Goal: Task Accomplishment & Management: Use online tool/utility

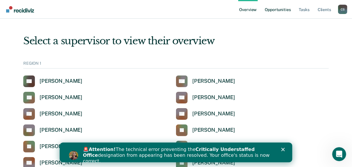
click at [279, 10] on link "Opportunities" at bounding box center [277, 9] width 28 height 19
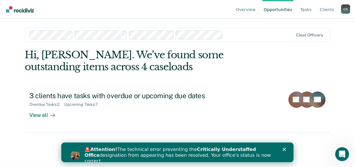
click at [286, 148] on icon "Close" at bounding box center [284, 148] width 3 height 3
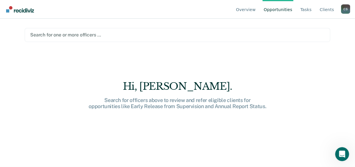
click at [69, 32] on div at bounding box center [177, 34] width 295 height 7
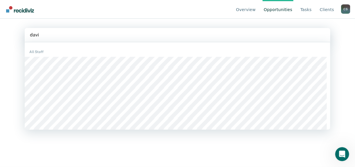
type input "[PERSON_NAME]"
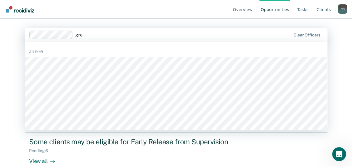
type input "[PERSON_NAME]"
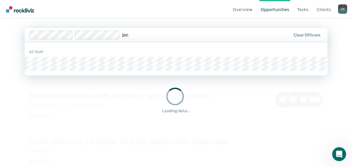
type input "joce"
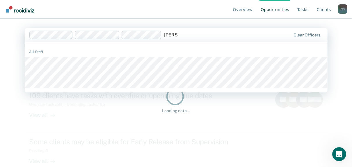
type input "[PERSON_NAME]"
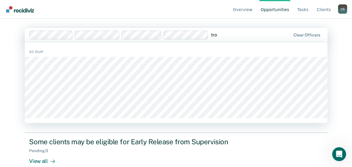
type input "[PERSON_NAME]"
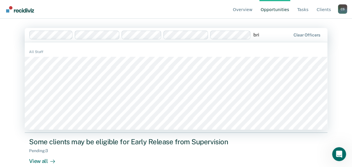
type input "bria"
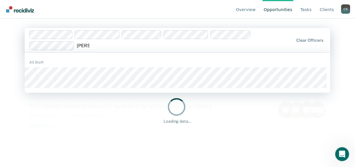
type input "[PERSON_NAME]"
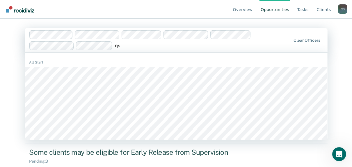
type input "[PERSON_NAME]"
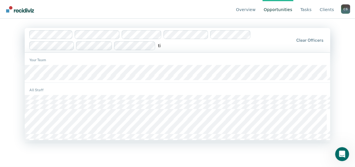
type input "[PERSON_NAME]"
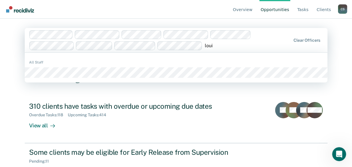
type input "louis"
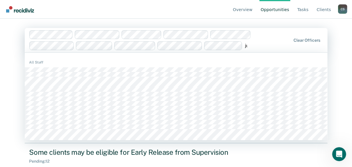
type input "[PERSON_NAME]"
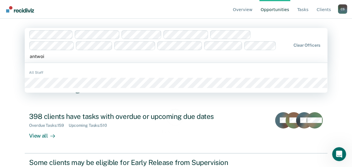
type input "[PERSON_NAME]"
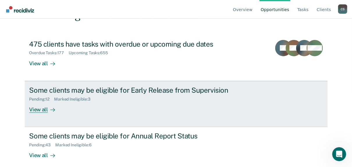
scroll to position [79, 0]
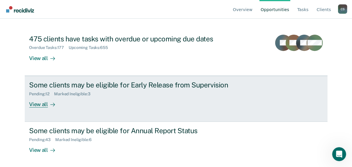
click at [44, 103] on div "View all" at bounding box center [45, 101] width 33 height 11
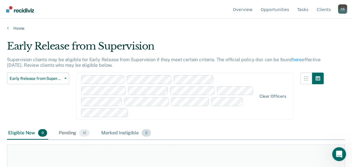
click at [112, 127] on div "Marked Ineligible 3" at bounding box center [126, 133] width 52 height 13
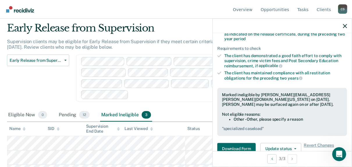
scroll to position [87, 0]
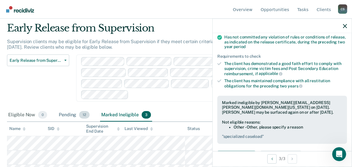
click at [69, 108] on div "Pending 12" at bounding box center [74, 114] width 33 height 13
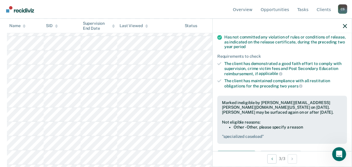
scroll to position [0, 0]
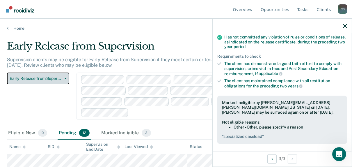
click at [50, 83] on button "Early Release from Supervision" at bounding box center [38, 78] width 62 height 12
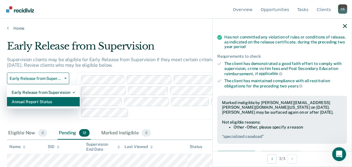
click at [44, 102] on div "Annual Report Status" at bounding box center [43, 101] width 63 height 9
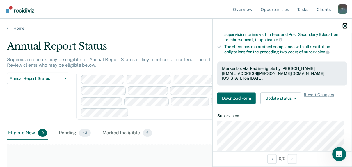
click at [346, 26] on icon "button" at bounding box center [345, 26] width 4 height 4
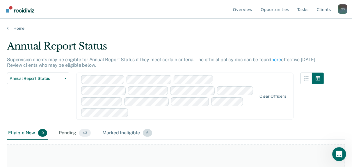
click at [117, 127] on div "Marked Ineligible 6" at bounding box center [127, 133] width 52 height 13
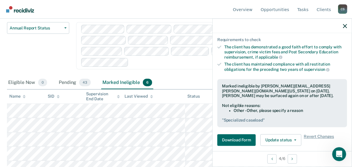
scroll to position [61, 0]
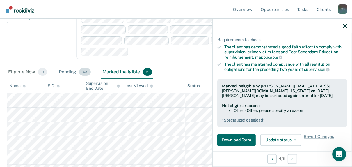
click at [64, 66] on div "Pending 43" at bounding box center [75, 72] width 34 height 13
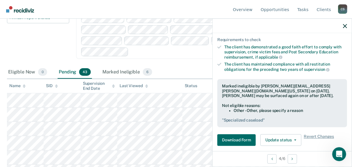
scroll to position [0, 0]
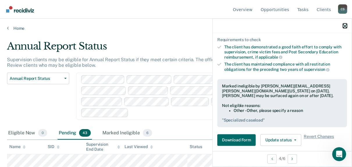
click at [345, 24] on icon "button" at bounding box center [345, 26] width 4 height 4
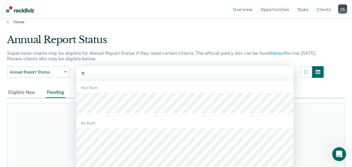
scroll to position [7, 0]
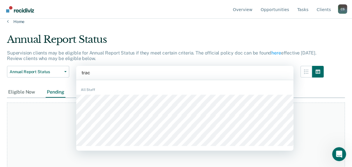
type input "[PERSON_NAME]"
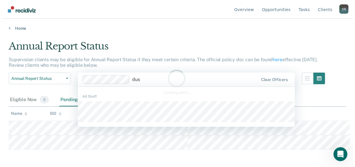
scroll to position [0, 0]
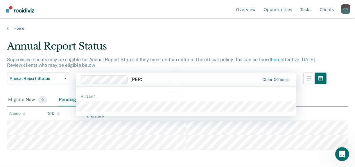
type input "[PERSON_NAME]"
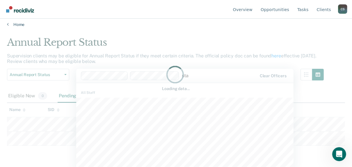
scroll to position [6, 0]
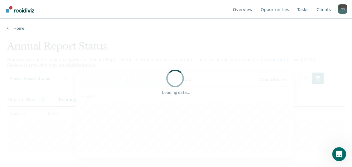
type input "[PERSON_NAME]"
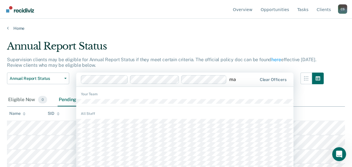
scroll to position [7, 0]
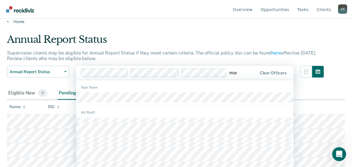
type input "[PERSON_NAME]"
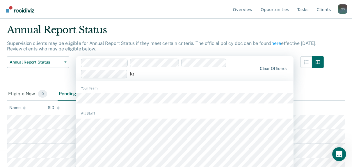
scroll to position [17, 0]
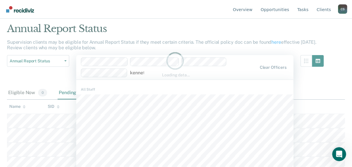
type input "[PERSON_NAME]"
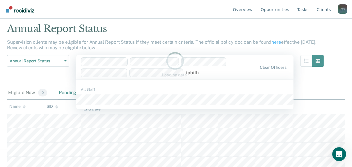
type input "[PERSON_NAME]"
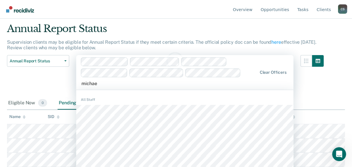
type input "[PERSON_NAME]"
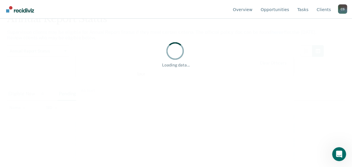
type input "[PERSON_NAME]"
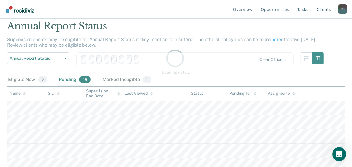
scroll to position [29, 0]
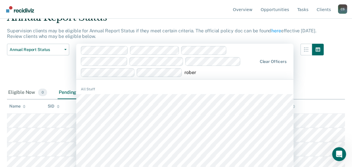
type input "[PERSON_NAME]"
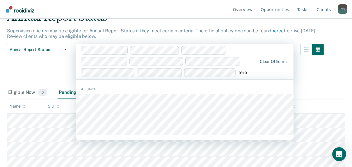
type input "teren"
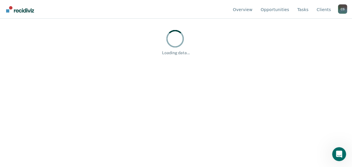
type input "[PERSON_NAME]"
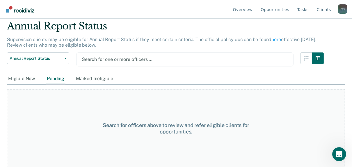
scroll to position [40, 0]
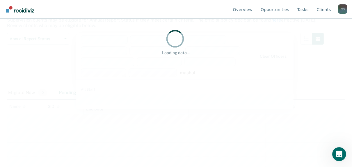
type input "mashall"
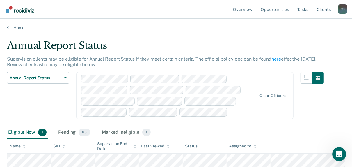
click at [236, 110] on div "Clear officers" at bounding box center [184, 95] width 217 height 47
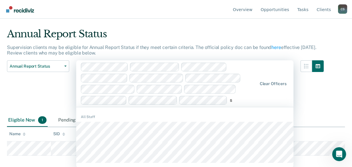
scroll to position [39, 0]
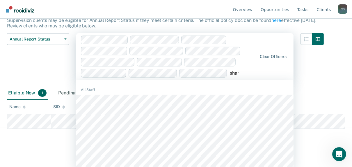
type input "[PERSON_NAME]"
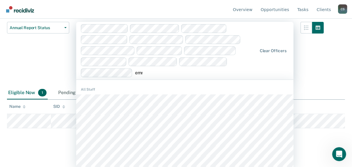
scroll to position [11, 0]
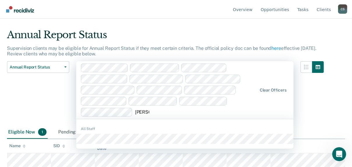
type input "emman"
type input "deleth"
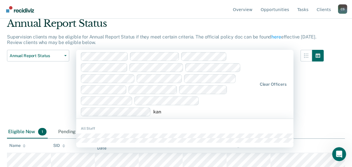
scroll to position [22, 0]
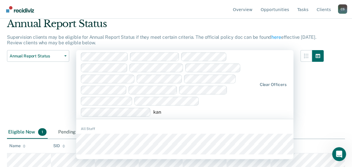
type input "[PERSON_NAME]"
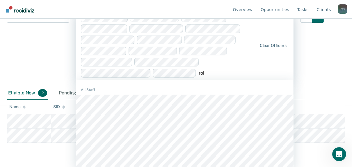
scroll to position [55, 0]
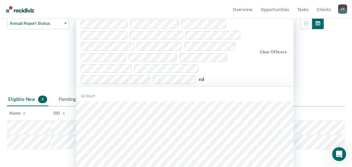
type input "[PERSON_NAME]"
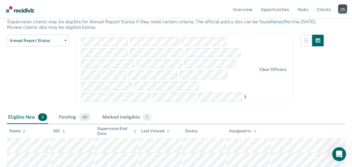
type input "brit"
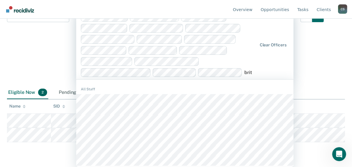
scroll to position [61, 0]
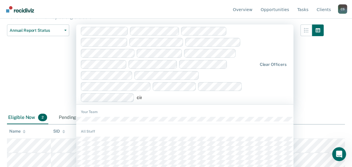
type input "[PERSON_NAME]"
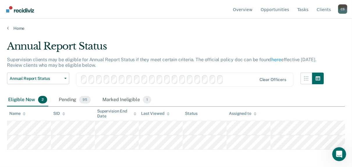
scroll to position [73, 0]
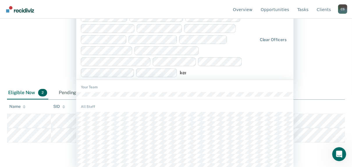
type input "[PERSON_NAME]"
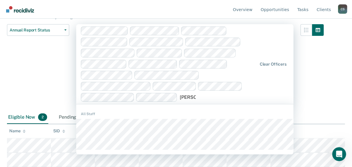
scroll to position [48, 0]
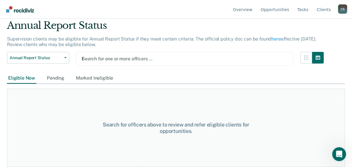
type input "[PERSON_NAME]"
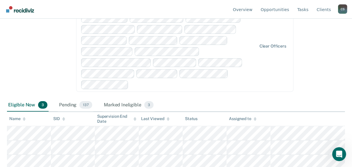
scroll to position [73, 0]
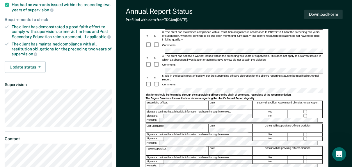
scroll to position [93, 0]
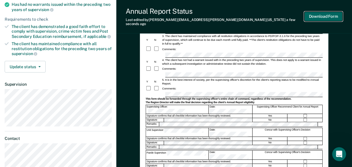
click at [321, 16] on button "Download Form" at bounding box center [323, 17] width 38 height 10
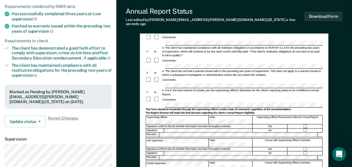
scroll to position [0, 0]
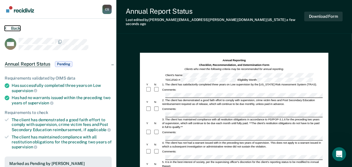
click at [6, 27] on icon at bounding box center [6, 28] width 2 height 5
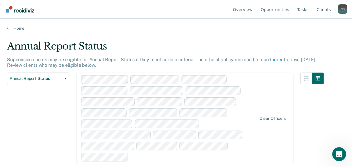
scroll to position [59, 0]
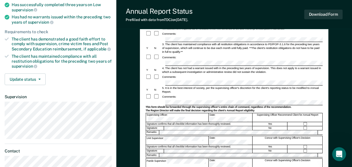
scroll to position [93, 0]
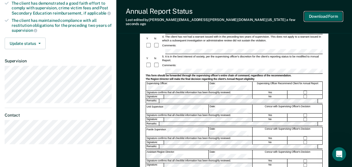
click at [330, 12] on button "Download Form" at bounding box center [323, 17] width 38 height 10
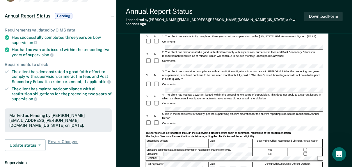
scroll to position [0, 0]
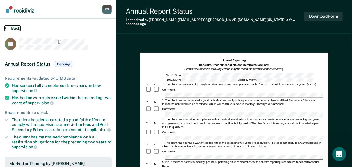
click at [13, 26] on button "Back" at bounding box center [13, 28] width 16 height 5
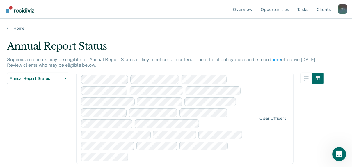
scroll to position [45, 0]
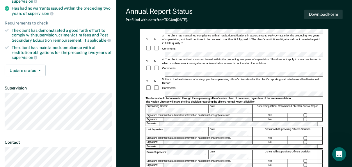
scroll to position [116, 0]
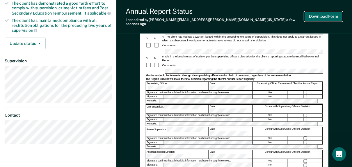
click at [335, 16] on button "Download Form" at bounding box center [323, 17] width 38 height 10
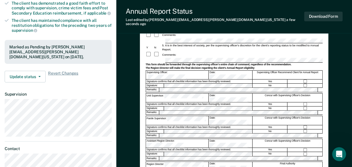
scroll to position [0, 0]
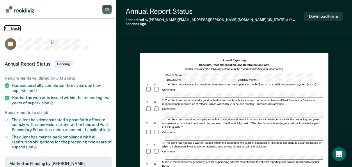
click at [13, 29] on button "Back" at bounding box center [13, 28] width 16 height 5
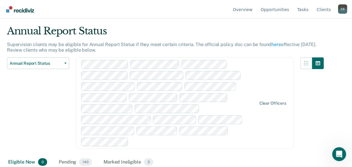
scroll to position [99, 0]
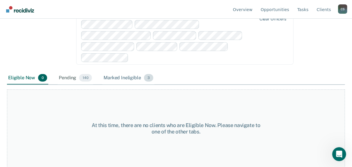
click at [117, 76] on div "Marked Ineligible 3" at bounding box center [128, 78] width 52 height 13
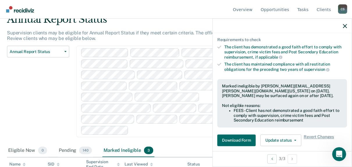
scroll to position [0, 0]
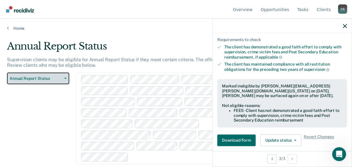
click at [28, 80] on button "Annual Report Status" at bounding box center [38, 78] width 62 height 12
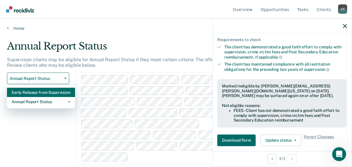
click at [27, 95] on div "Early Release from Supervision" at bounding box center [41, 92] width 59 height 9
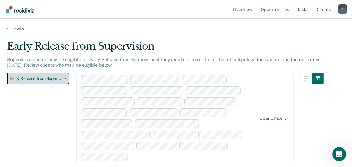
scroll to position [45, 0]
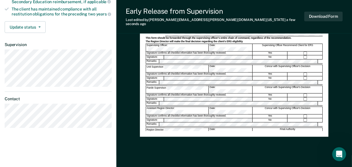
scroll to position [163, 0]
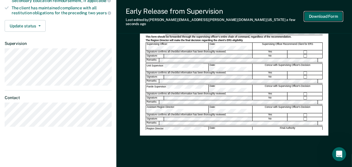
click at [322, 15] on button "Download Form" at bounding box center [323, 17] width 38 height 10
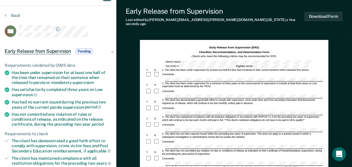
scroll to position [0, 0]
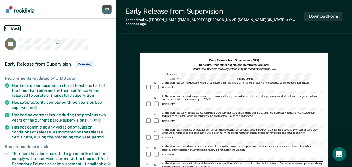
click at [19, 27] on button "Back" at bounding box center [13, 28] width 16 height 5
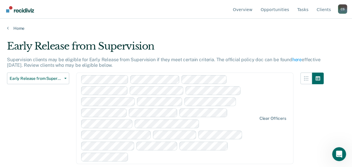
scroll to position [99, 0]
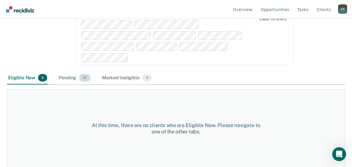
click at [72, 79] on div "Pending 37" at bounding box center [75, 78] width 34 height 13
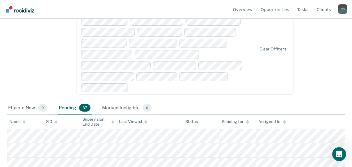
scroll to position [0, 0]
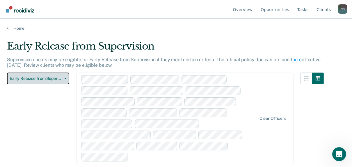
click at [29, 79] on span "Early Release from Supervision" at bounding box center [36, 78] width 52 height 5
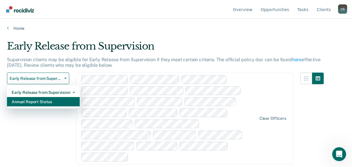
click at [31, 103] on div "Annual Report Status" at bounding box center [43, 101] width 63 height 9
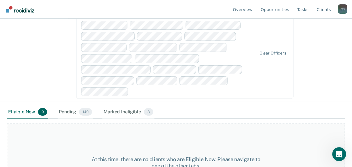
scroll to position [99, 0]
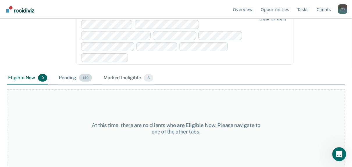
click at [65, 76] on div "Pending 140" at bounding box center [75, 78] width 35 height 13
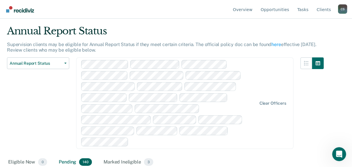
scroll to position [0, 0]
